Goal: Task Accomplishment & Management: Manage account settings

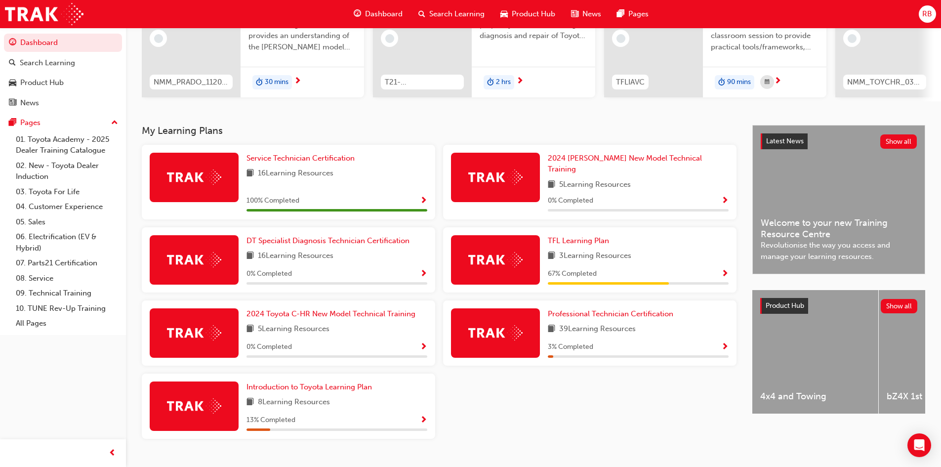
scroll to position [141, 0]
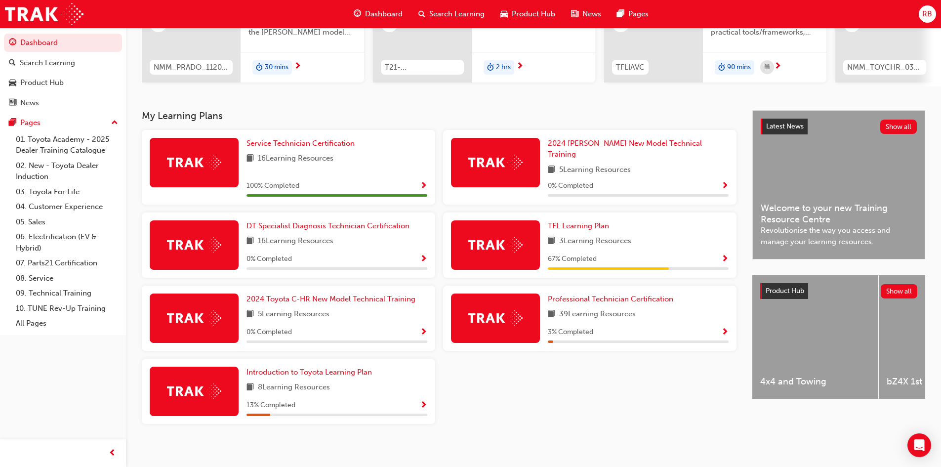
click at [929, 15] on span "RB" at bounding box center [927, 13] width 10 height 11
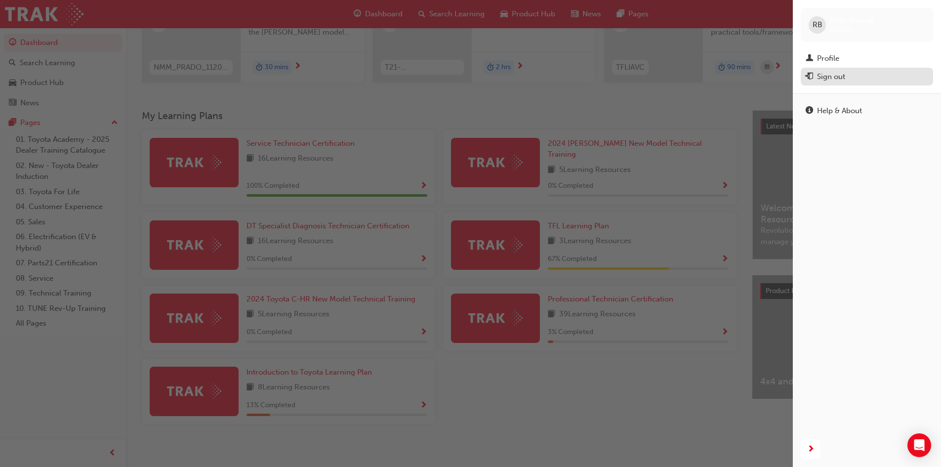
click at [848, 71] on div "Sign out" at bounding box center [866, 77] width 122 height 12
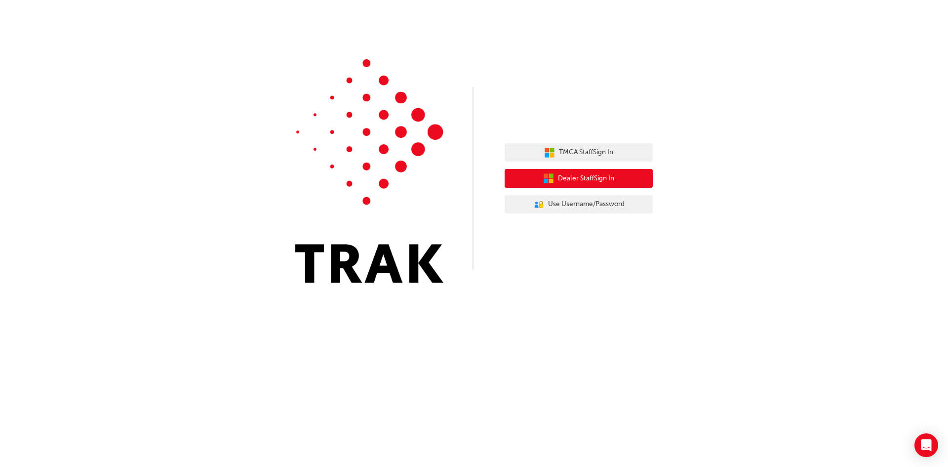
click at [607, 176] on span "Dealer Staff Sign In" at bounding box center [586, 178] width 56 height 11
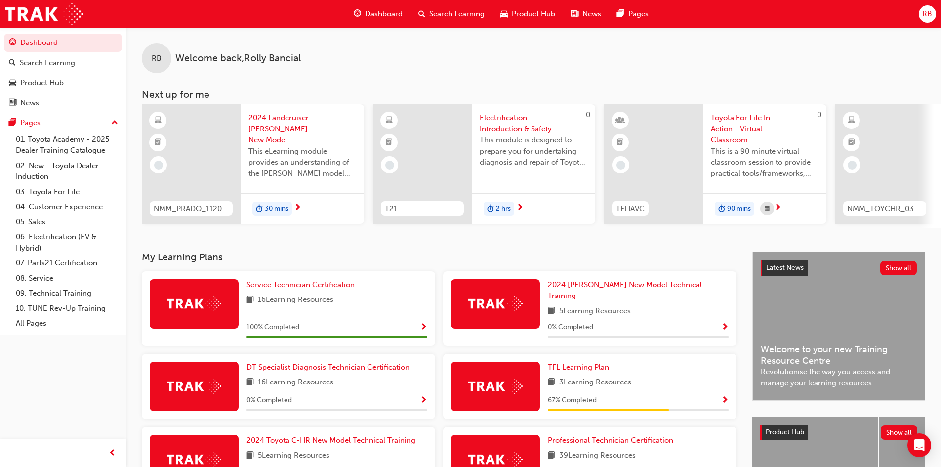
click at [924, 19] on span "RB" at bounding box center [927, 13] width 10 height 11
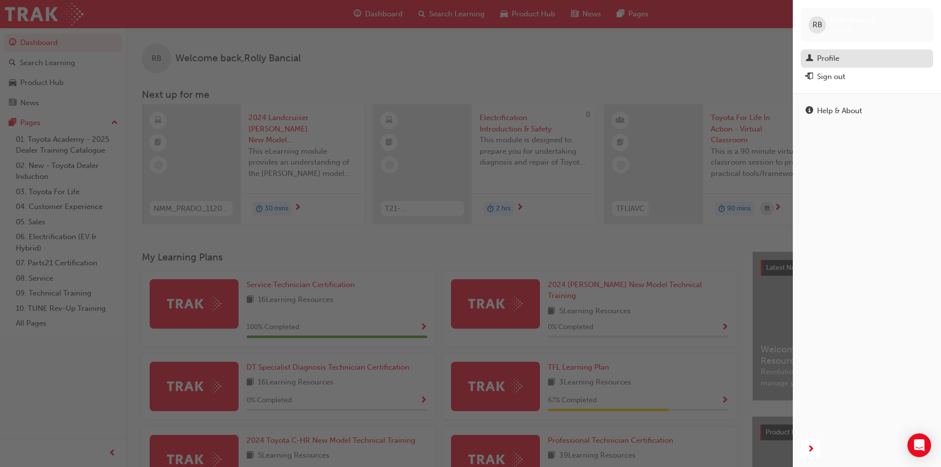
click at [832, 59] on div "Profile" at bounding box center [828, 58] width 22 height 11
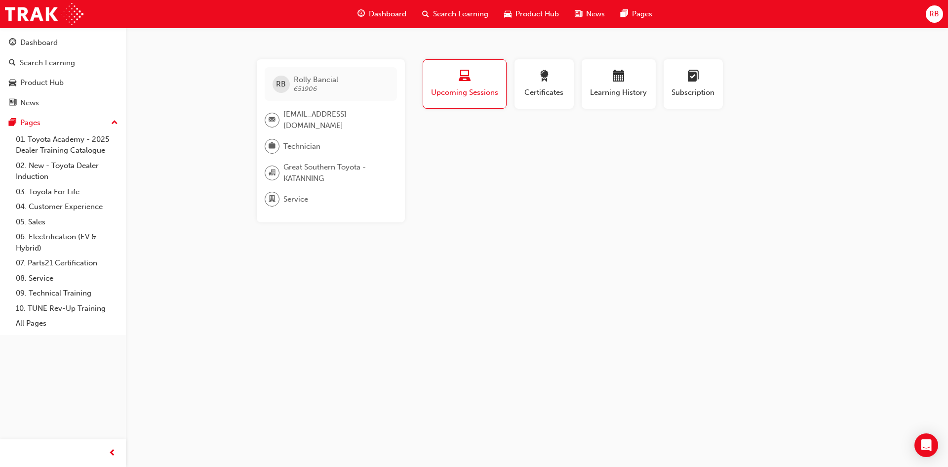
click at [930, 16] on span "RB" at bounding box center [934, 13] width 10 height 11
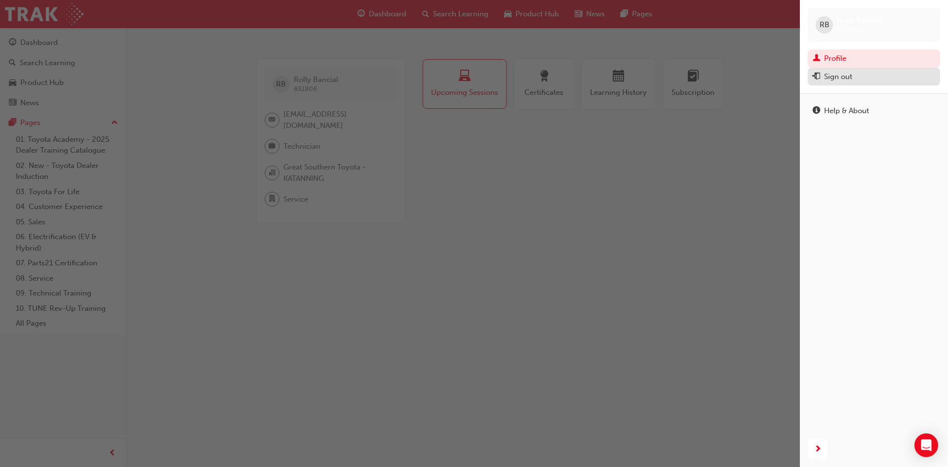
click at [853, 72] on div "Sign out" at bounding box center [874, 77] width 122 height 12
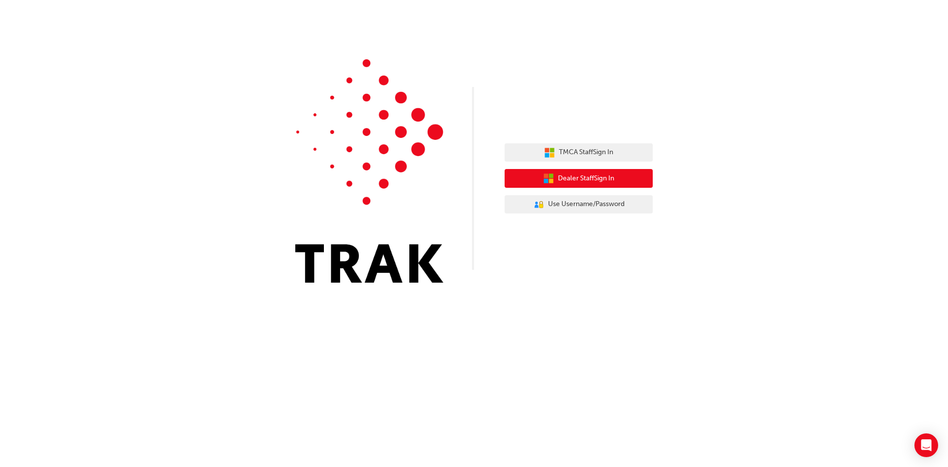
click at [601, 177] on span "Dealer Staff Sign In" at bounding box center [586, 178] width 56 height 11
